Goal: Information Seeking & Learning: Learn about a topic

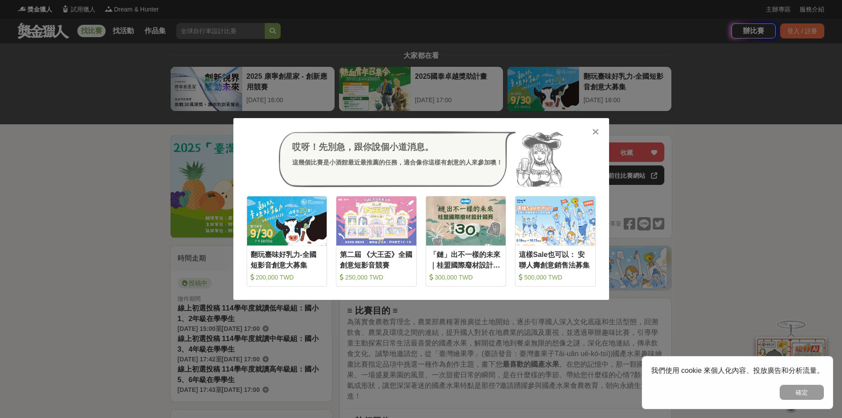
click at [597, 132] on icon at bounding box center [595, 131] width 7 height 9
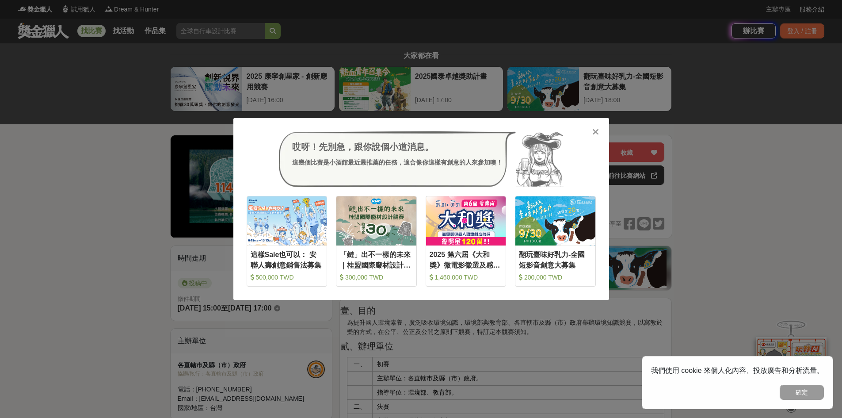
click at [596, 131] on icon at bounding box center [595, 131] width 7 height 9
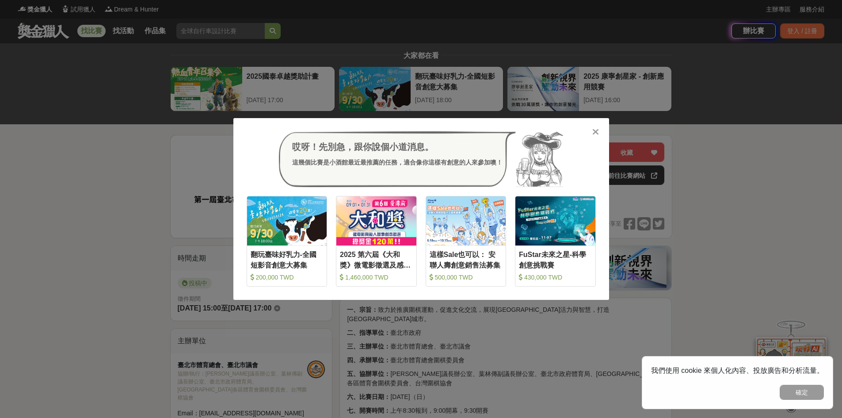
click at [595, 131] on icon at bounding box center [595, 131] width 7 height 9
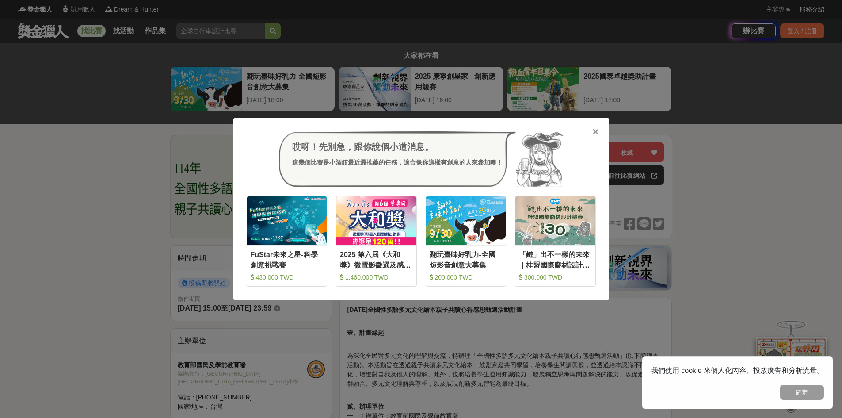
click at [592, 132] on icon at bounding box center [595, 131] width 7 height 9
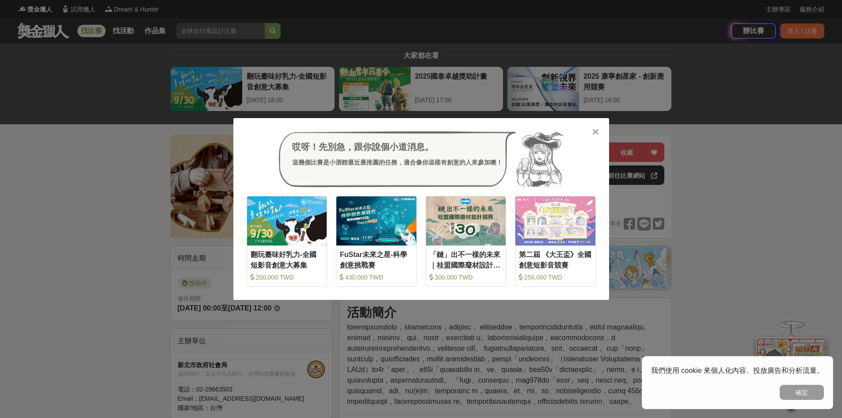
click at [598, 132] on icon at bounding box center [595, 131] width 7 height 9
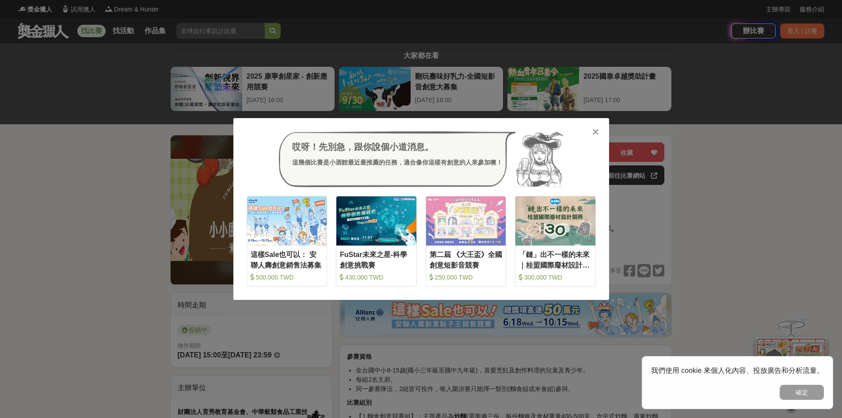
click at [596, 132] on icon at bounding box center [595, 131] width 7 height 9
